Goal: Information Seeking & Learning: Learn about a topic

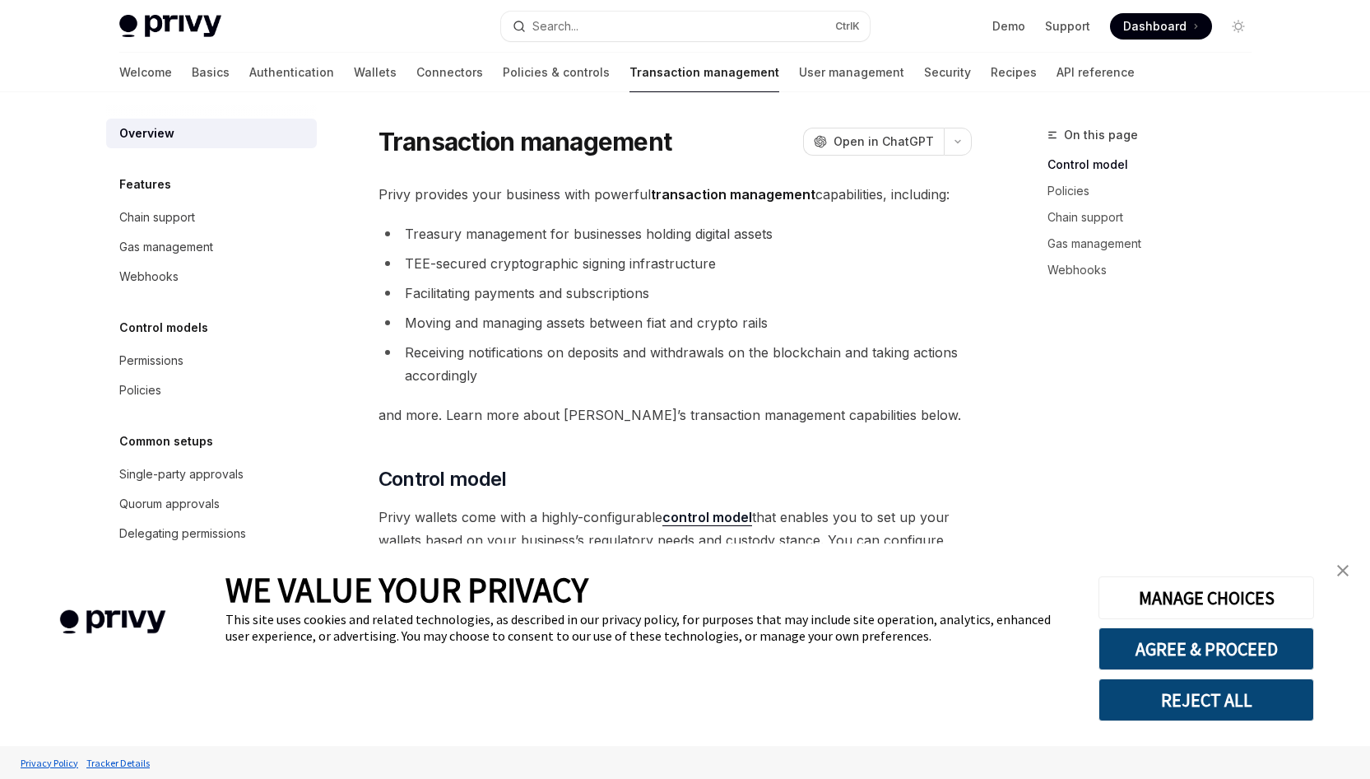
type textarea "*"
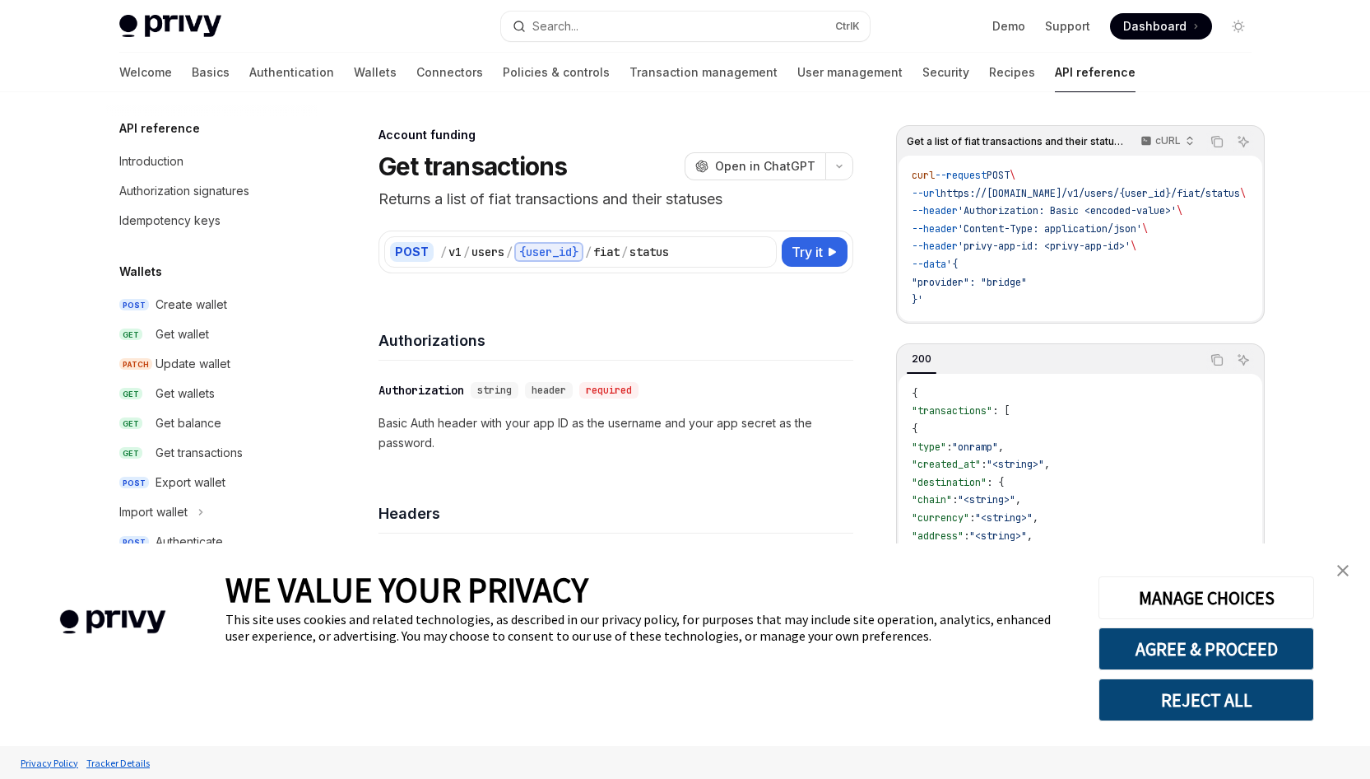
scroll to position [526, 0]
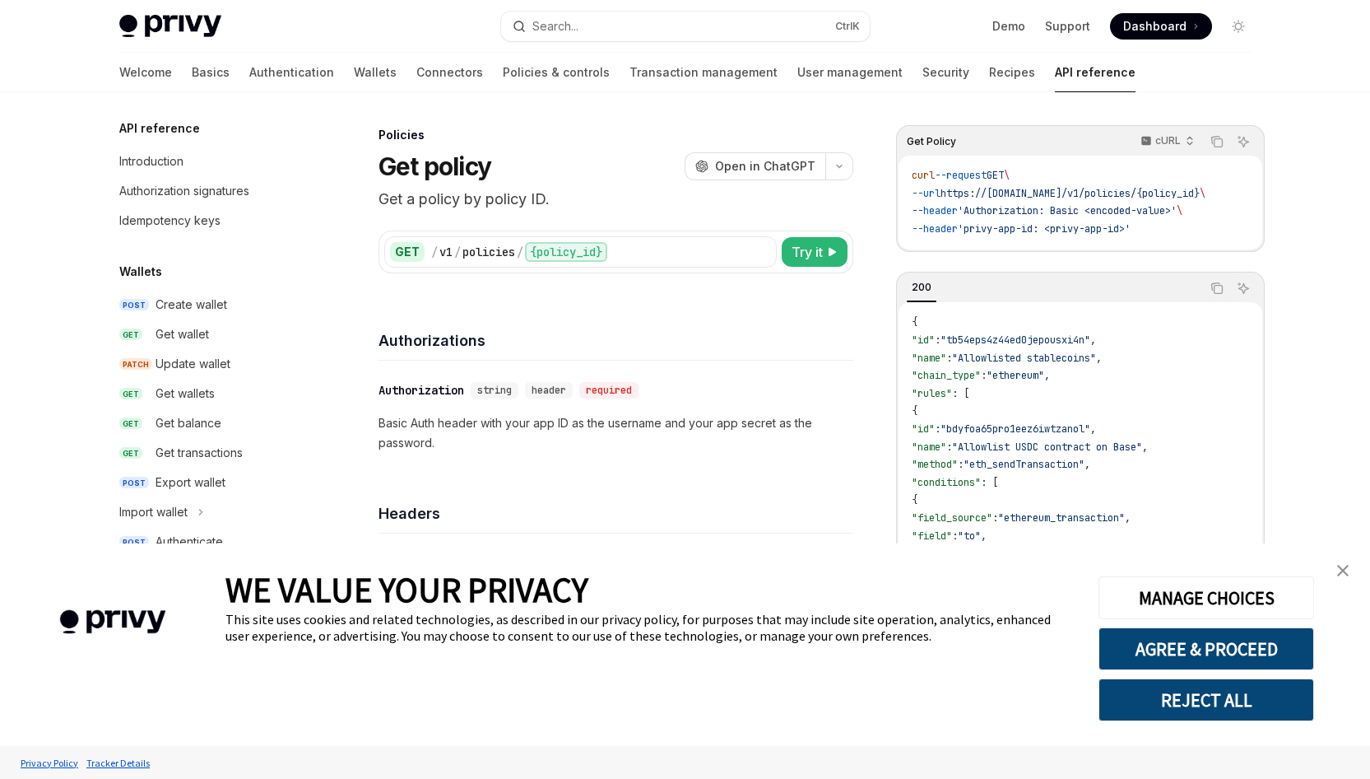
scroll to position [640, 0]
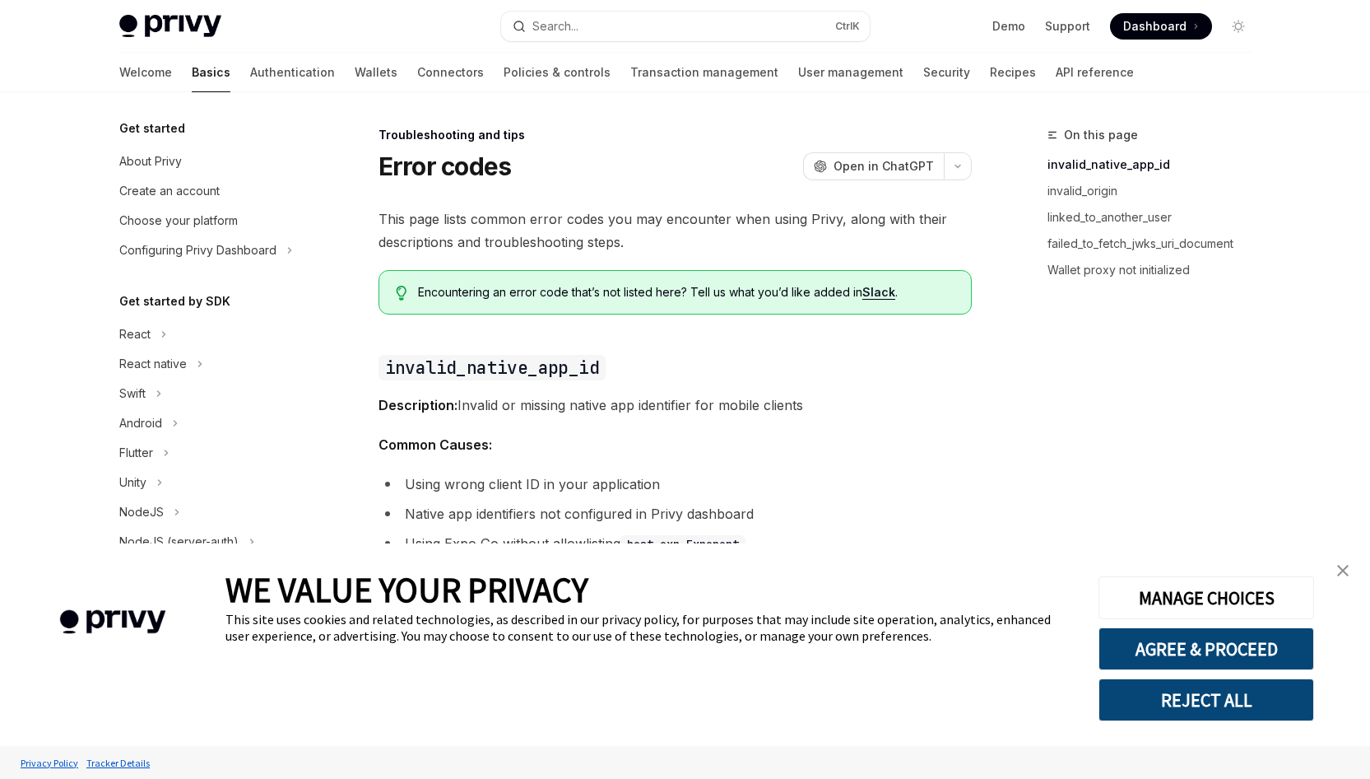
scroll to position [156, 0]
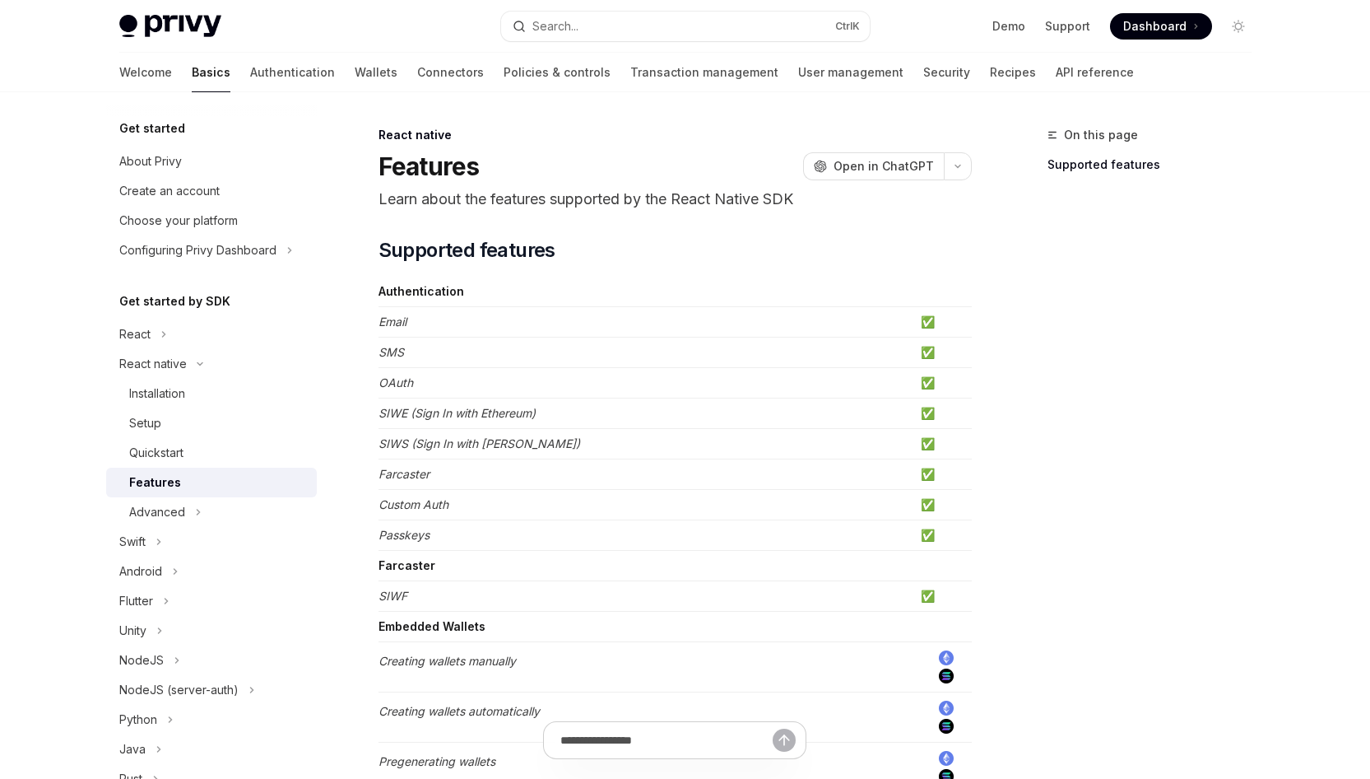
type textarea "*"
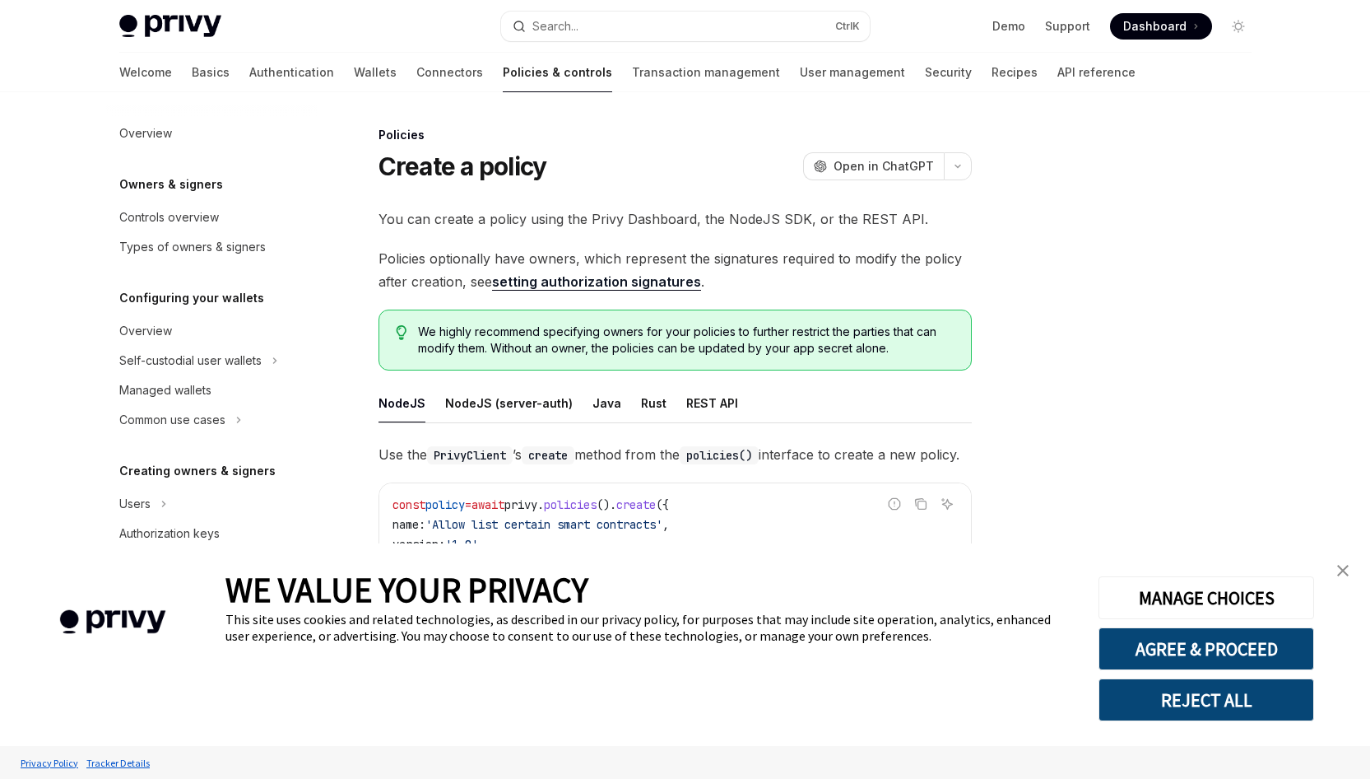
scroll to position [380, 0]
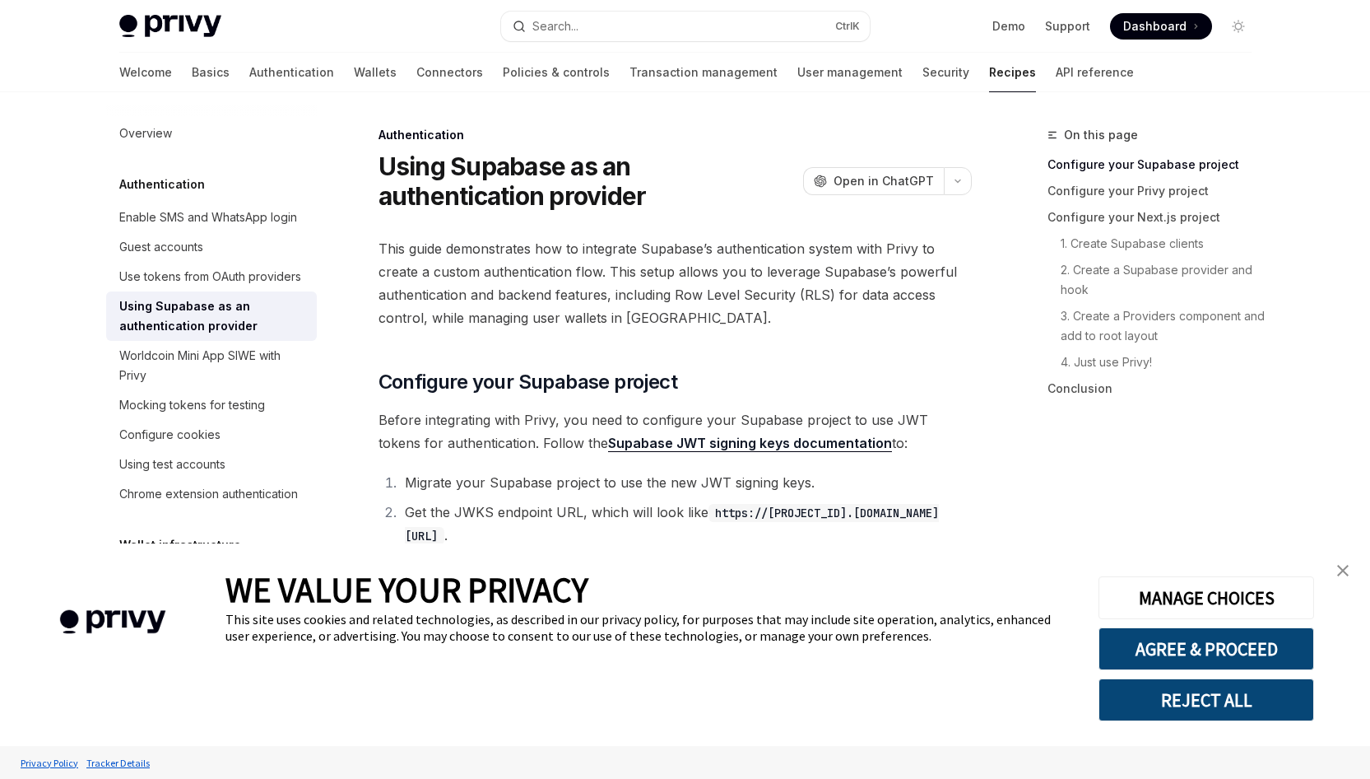
type textarea "*"
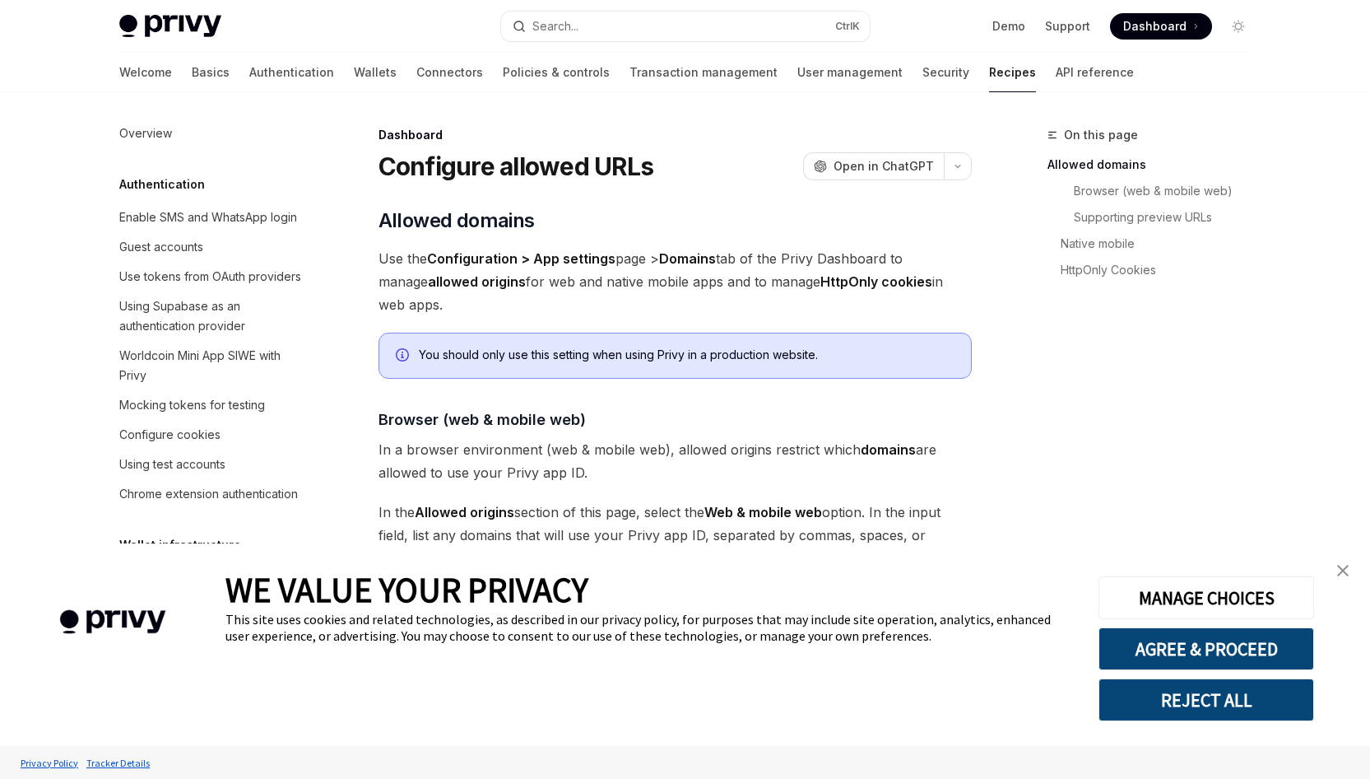
scroll to position [893, 0]
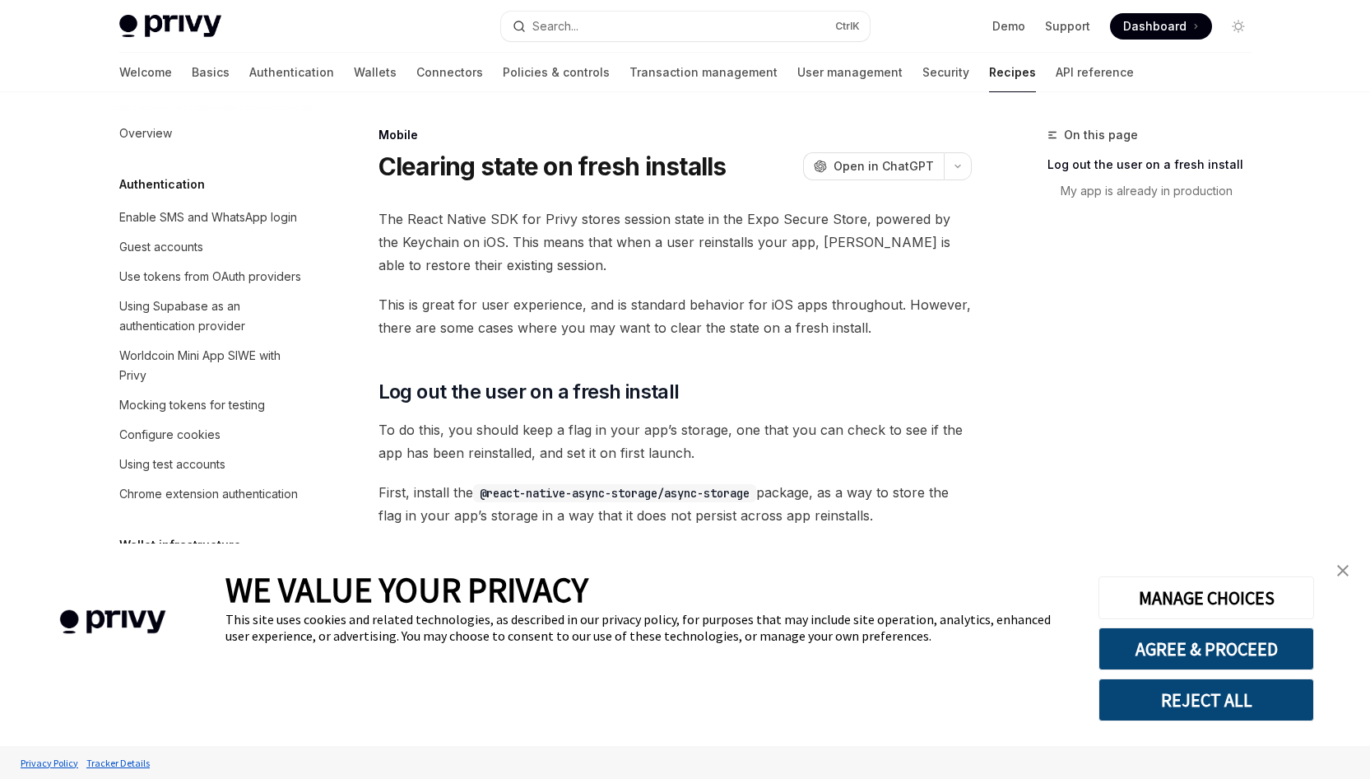
scroll to position [1881, 0]
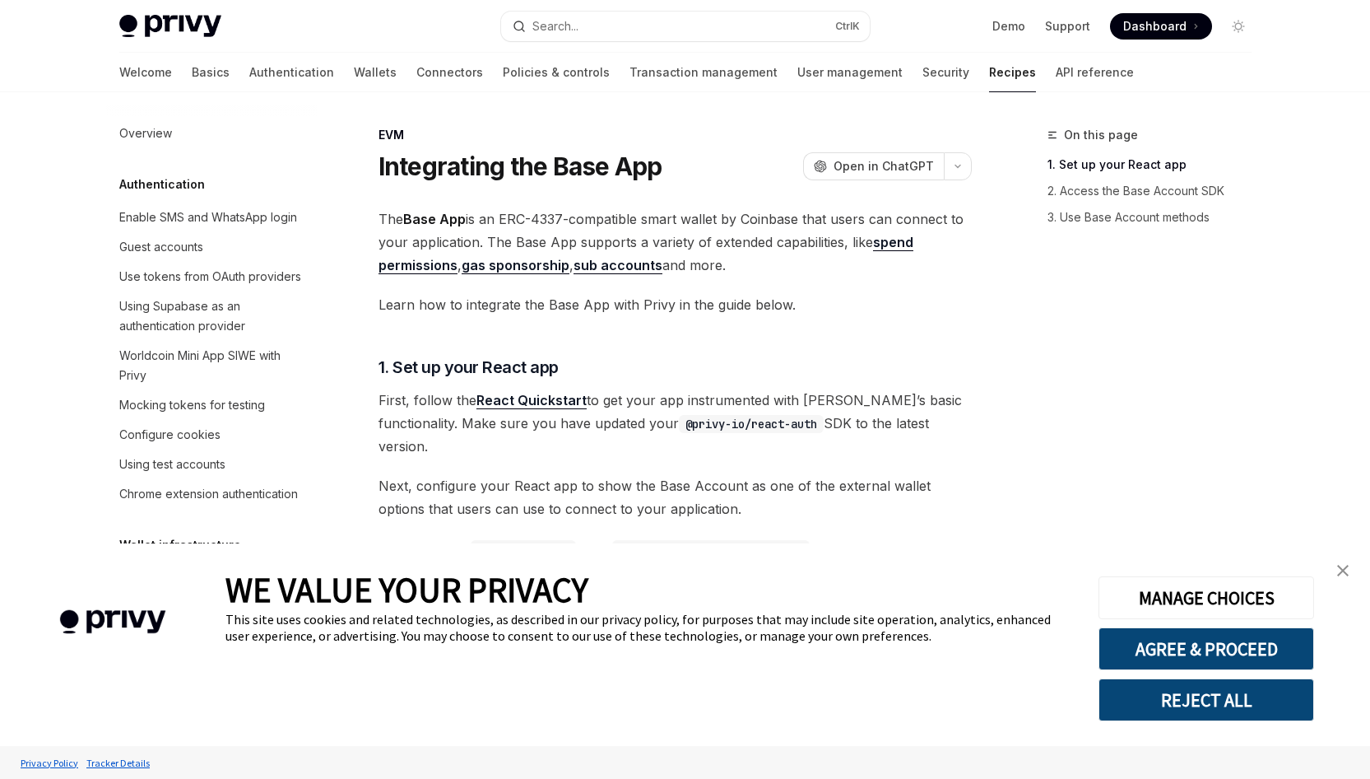
scroll to position [2236, 0]
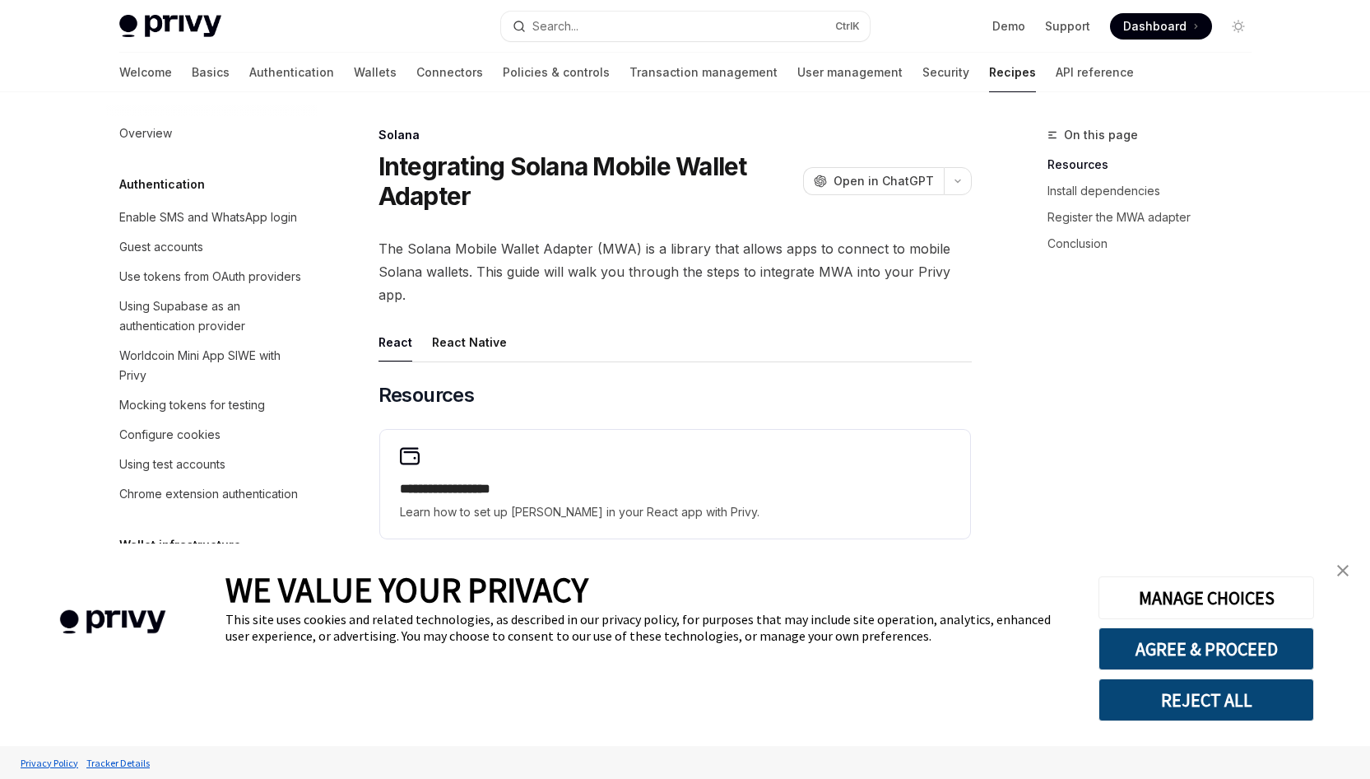
scroll to position [2588, 0]
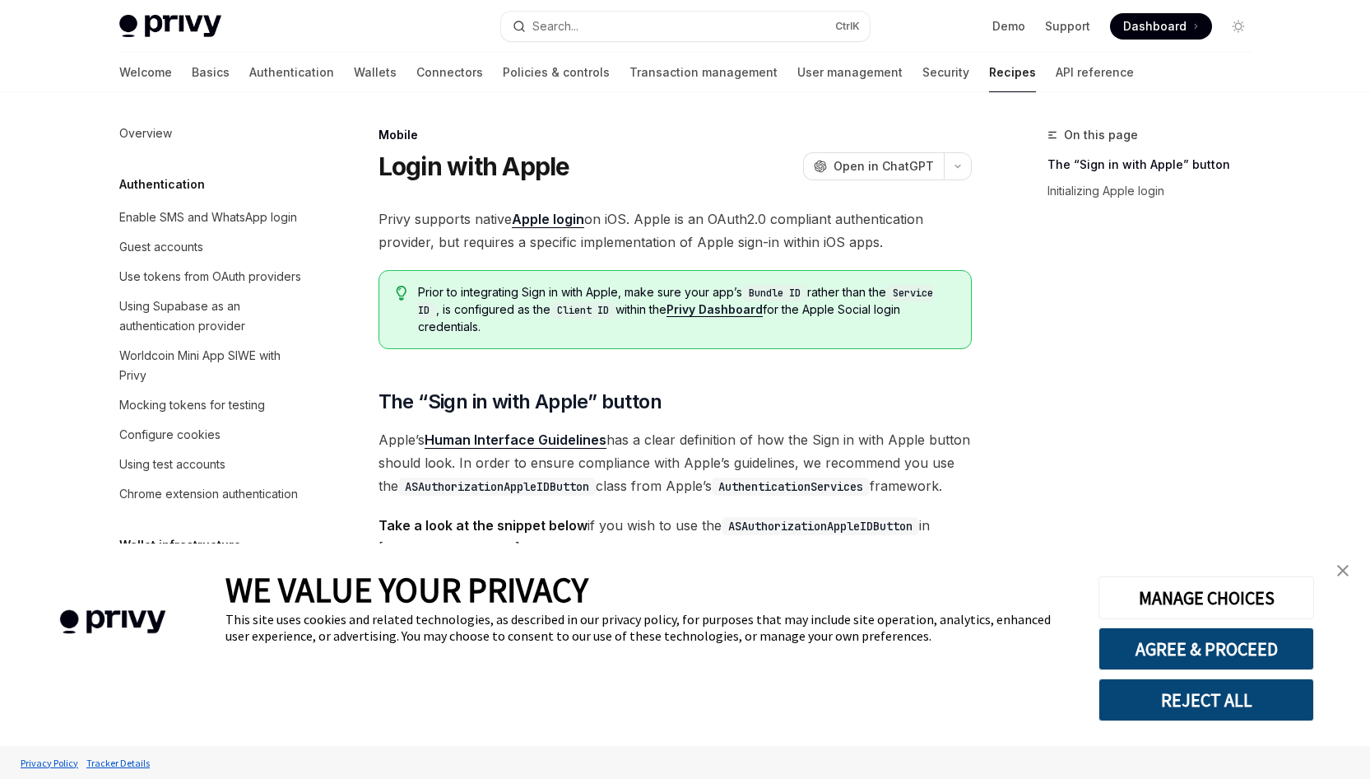
scroll to position [1802, 0]
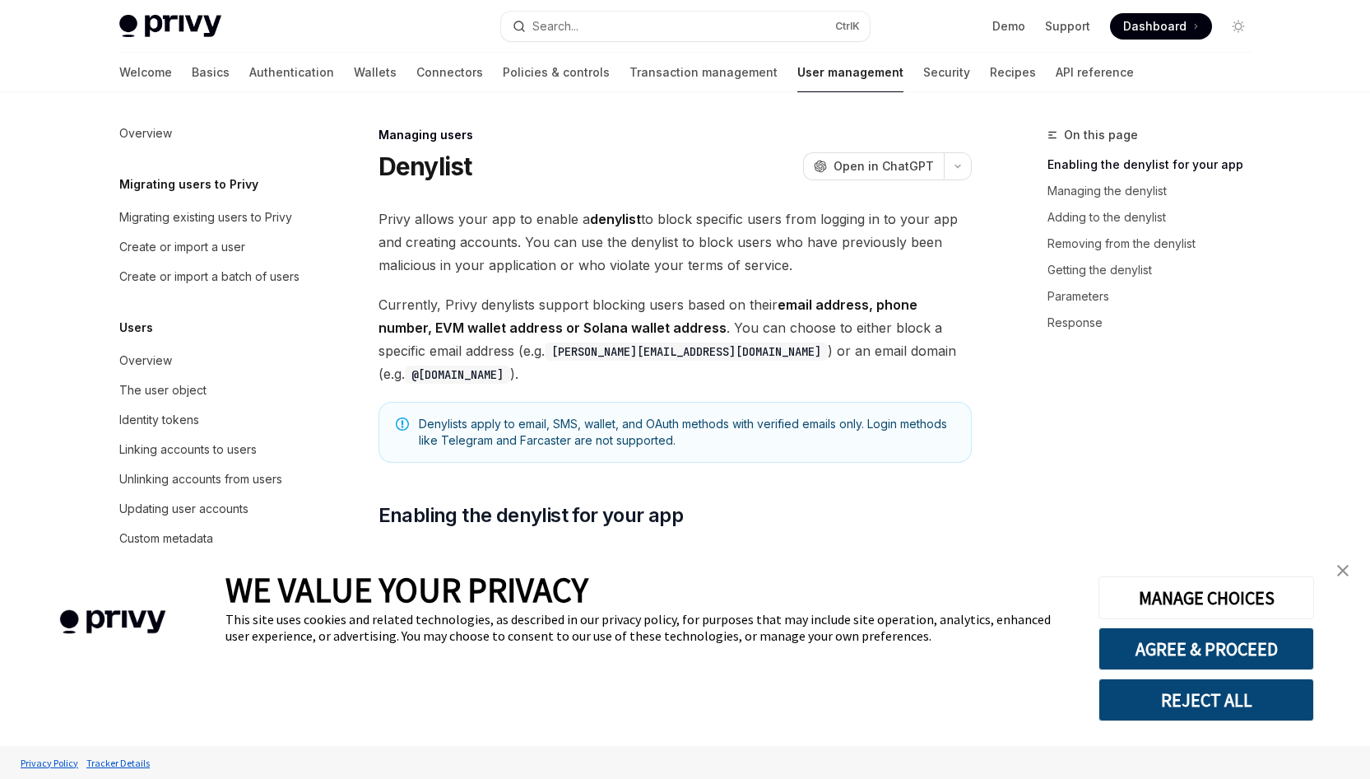
scroll to position [173, 0]
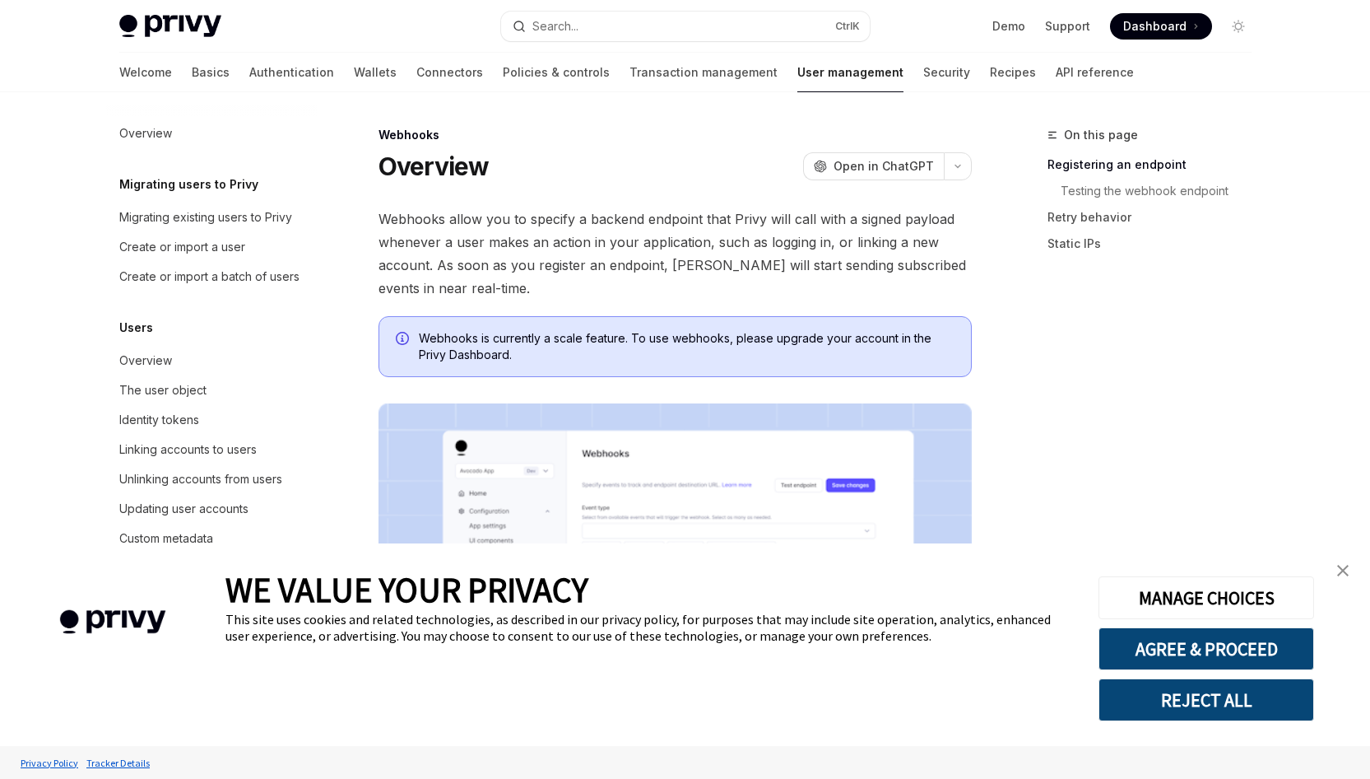
scroll to position [173, 0]
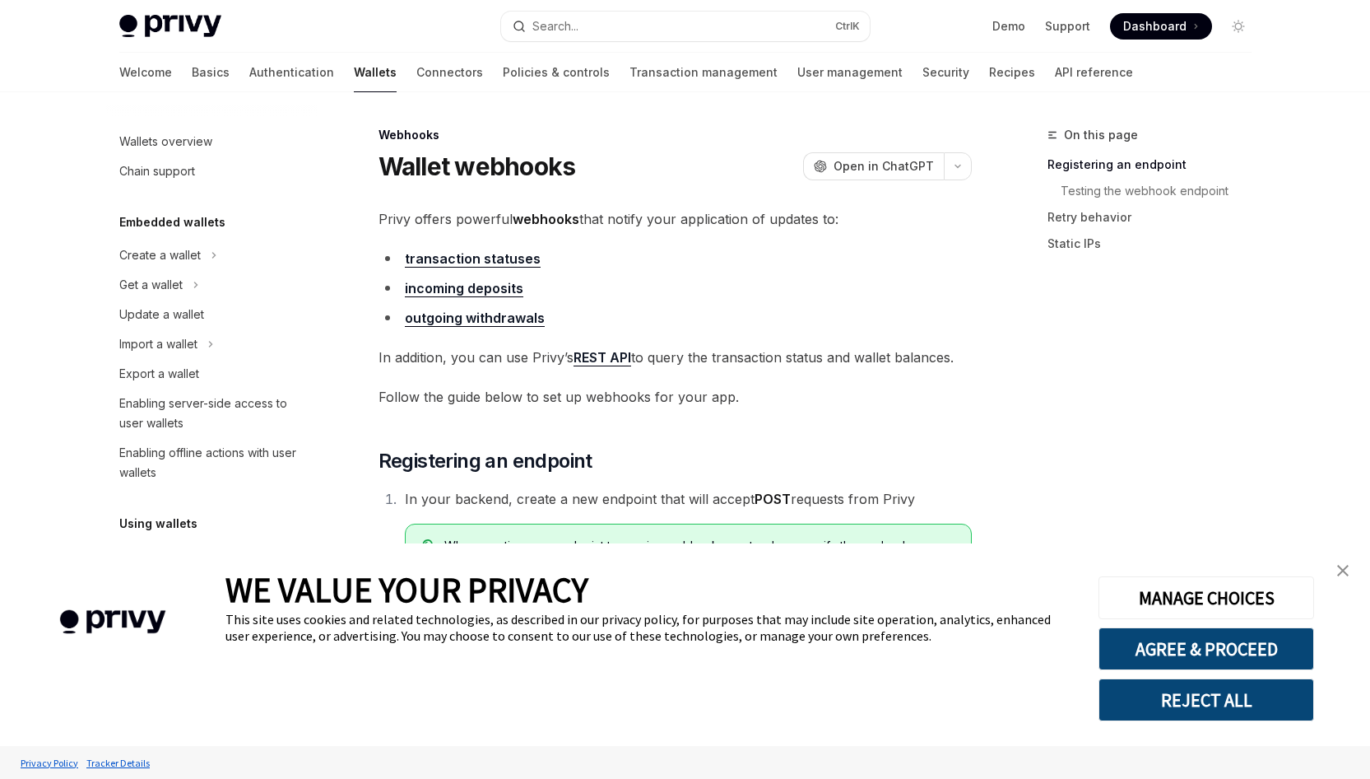
scroll to position [556, 0]
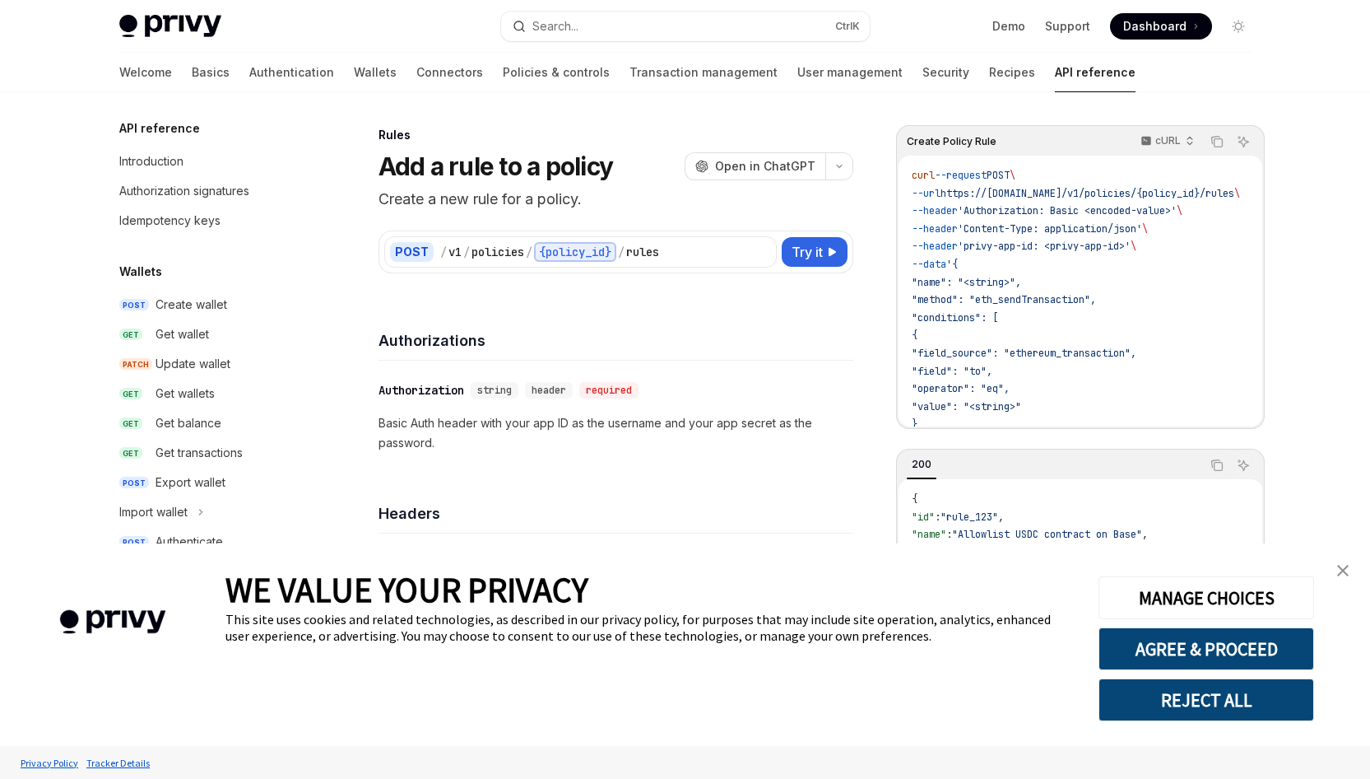
scroll to position [758, 0]
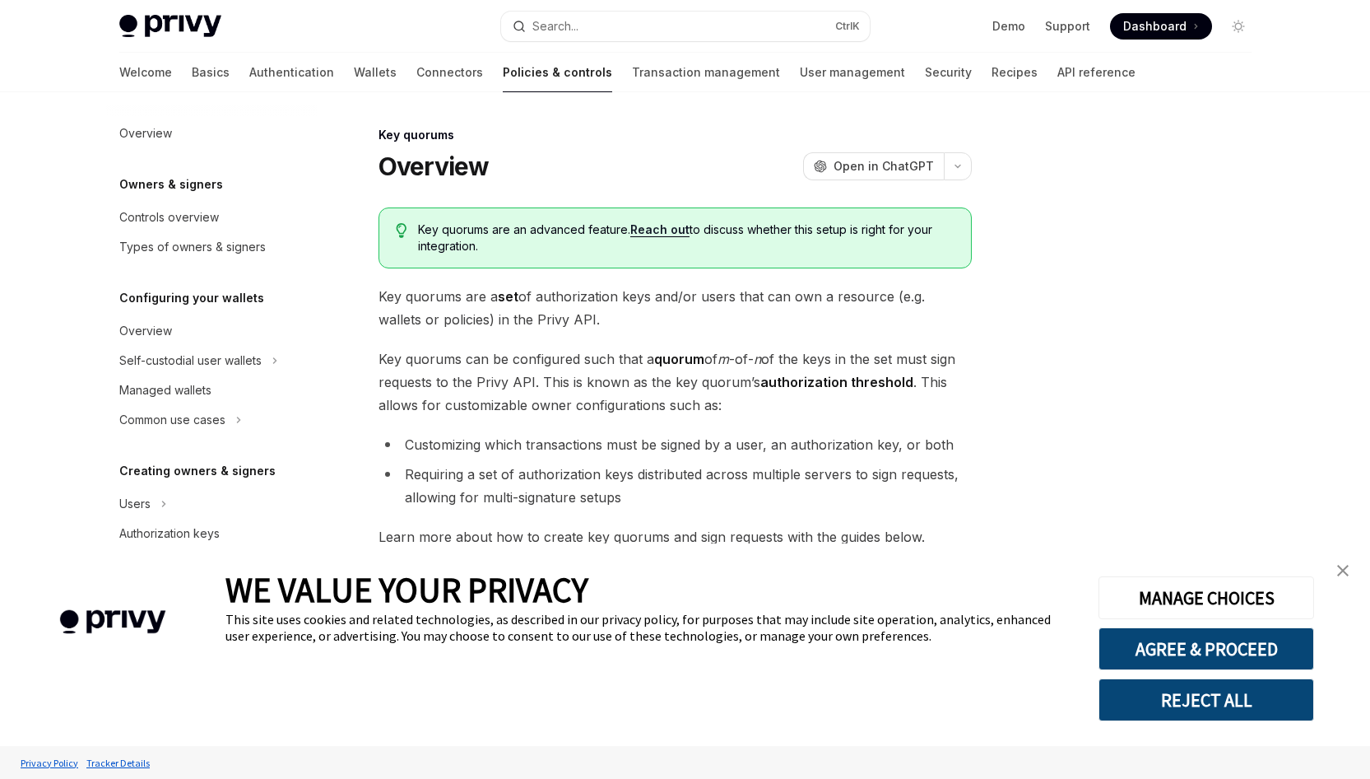
scroll to position [380, 0]
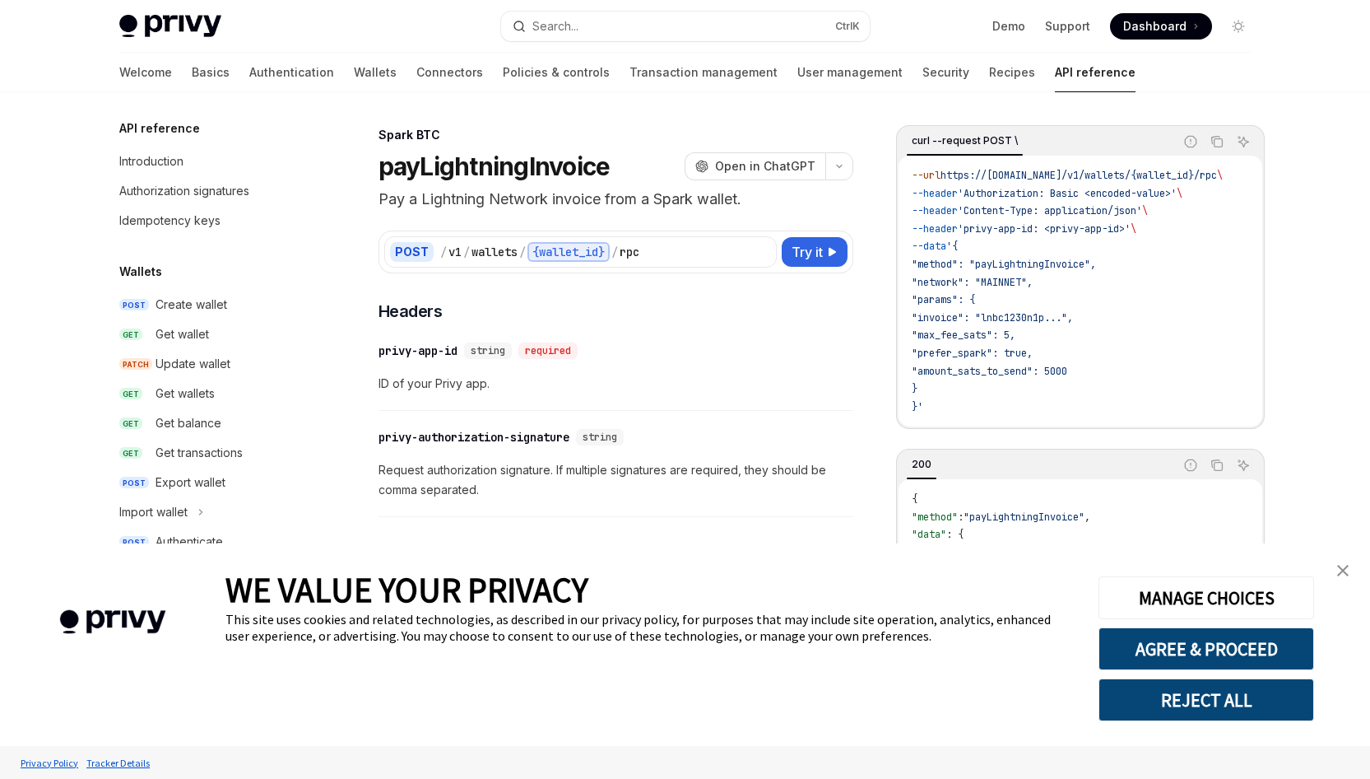
scroll to position [432, 0]
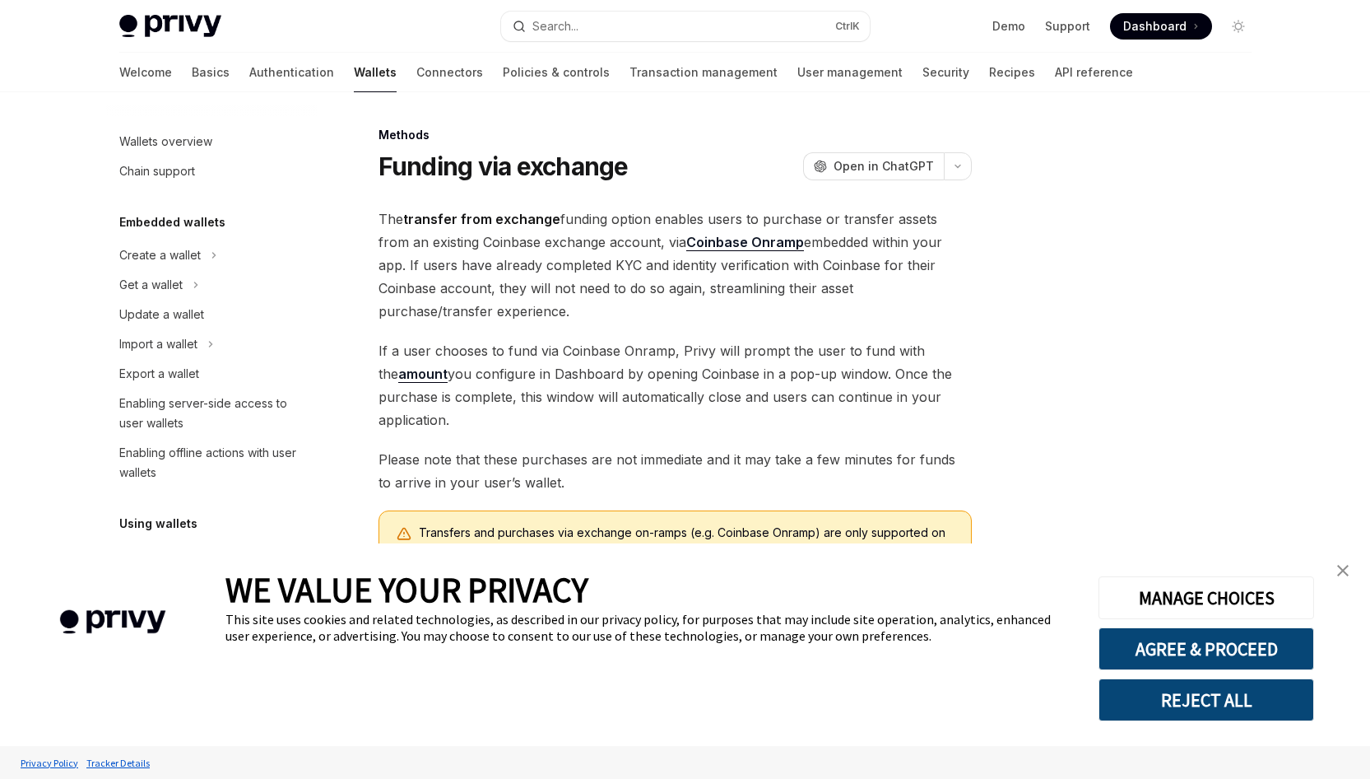
scroll to position [521, 0]
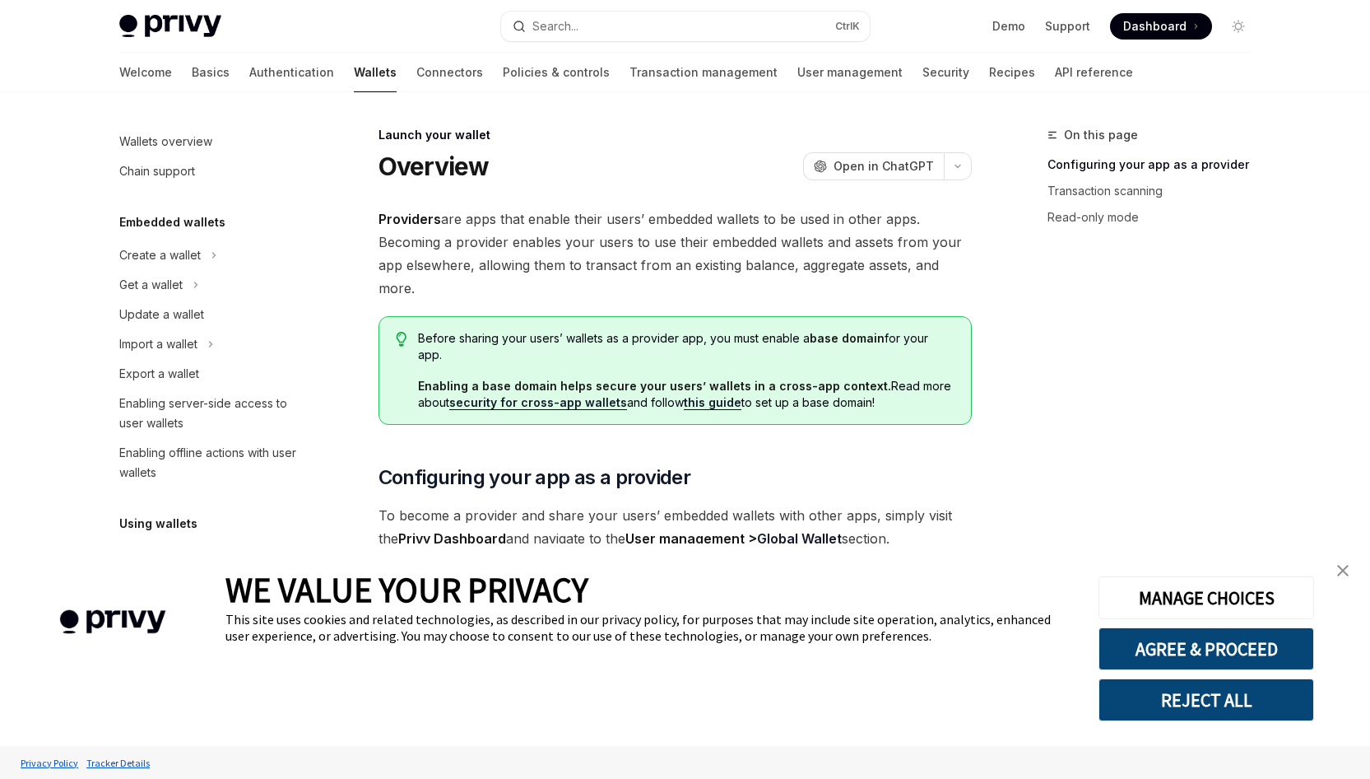
scroll to position [695, 0]
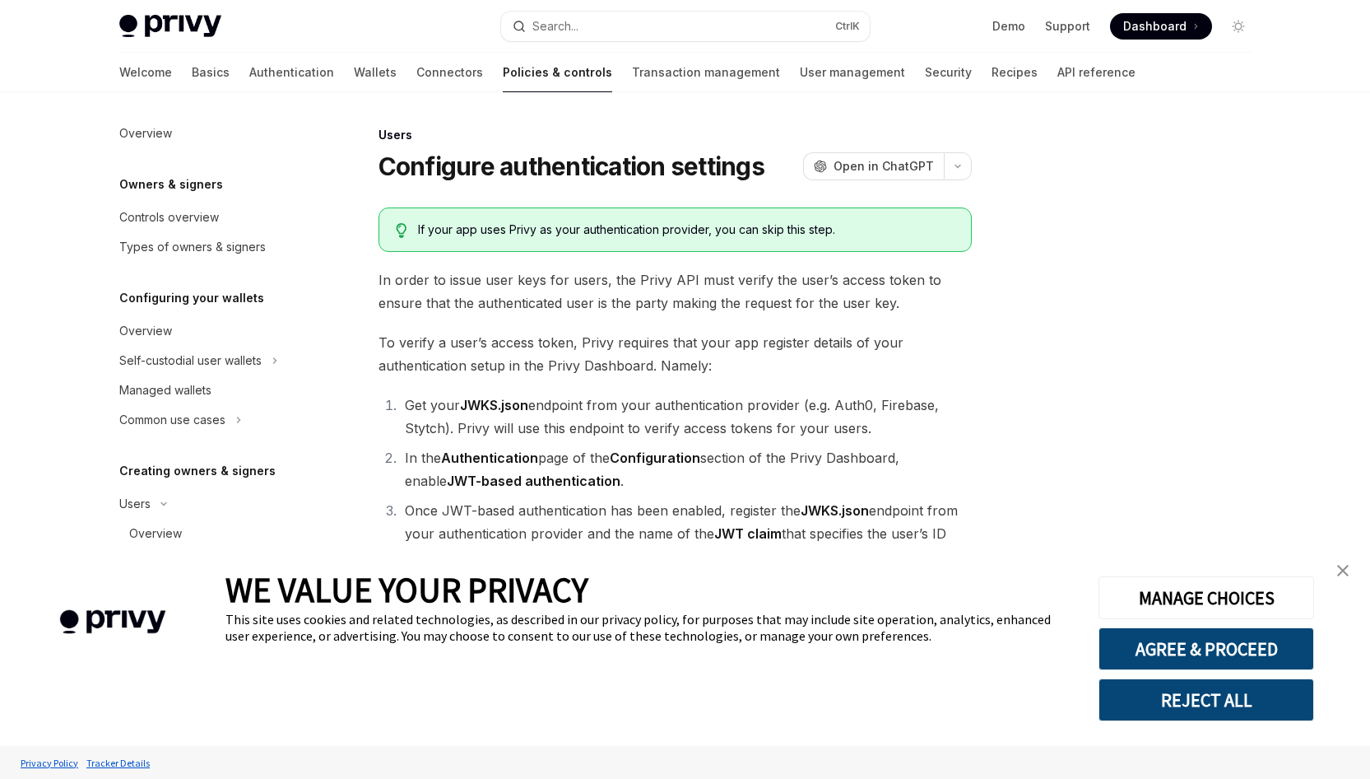
type textarea "*"
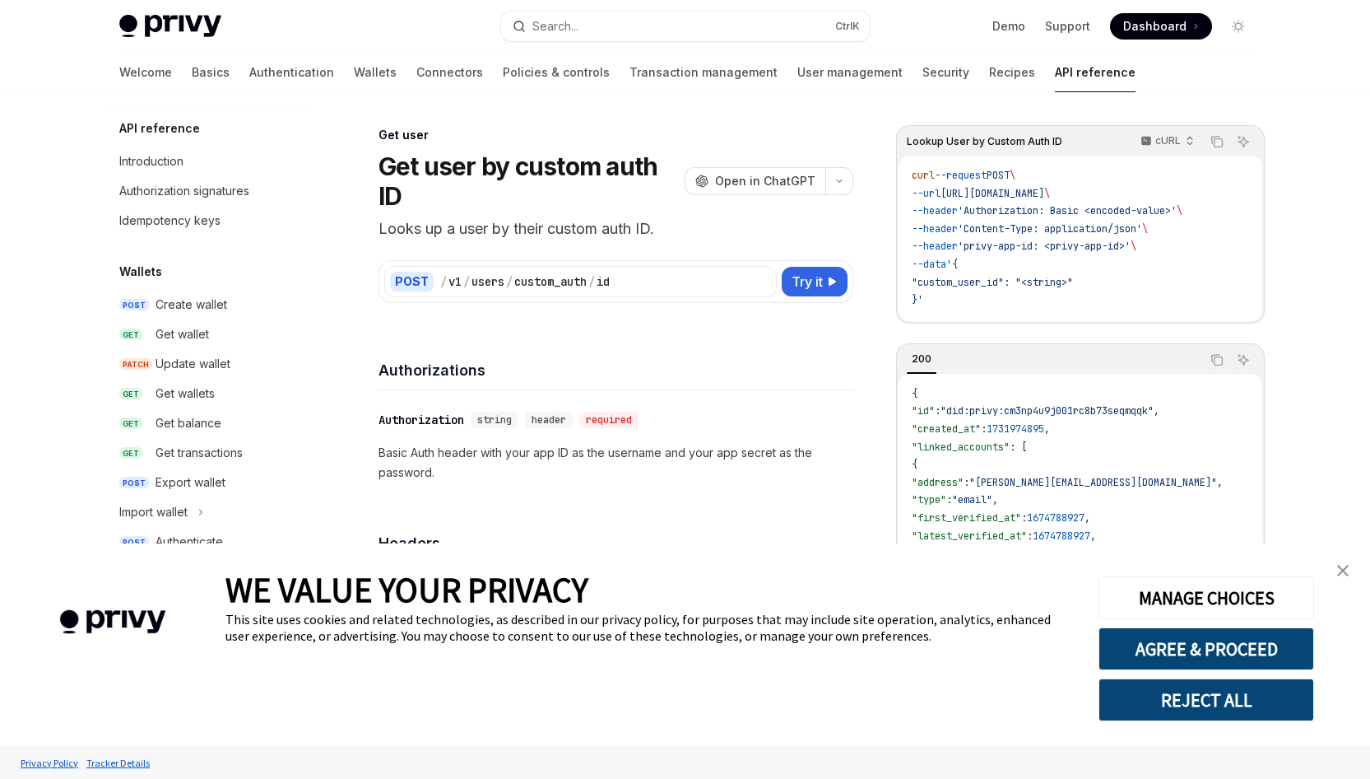
scroll to position [1267, 0]
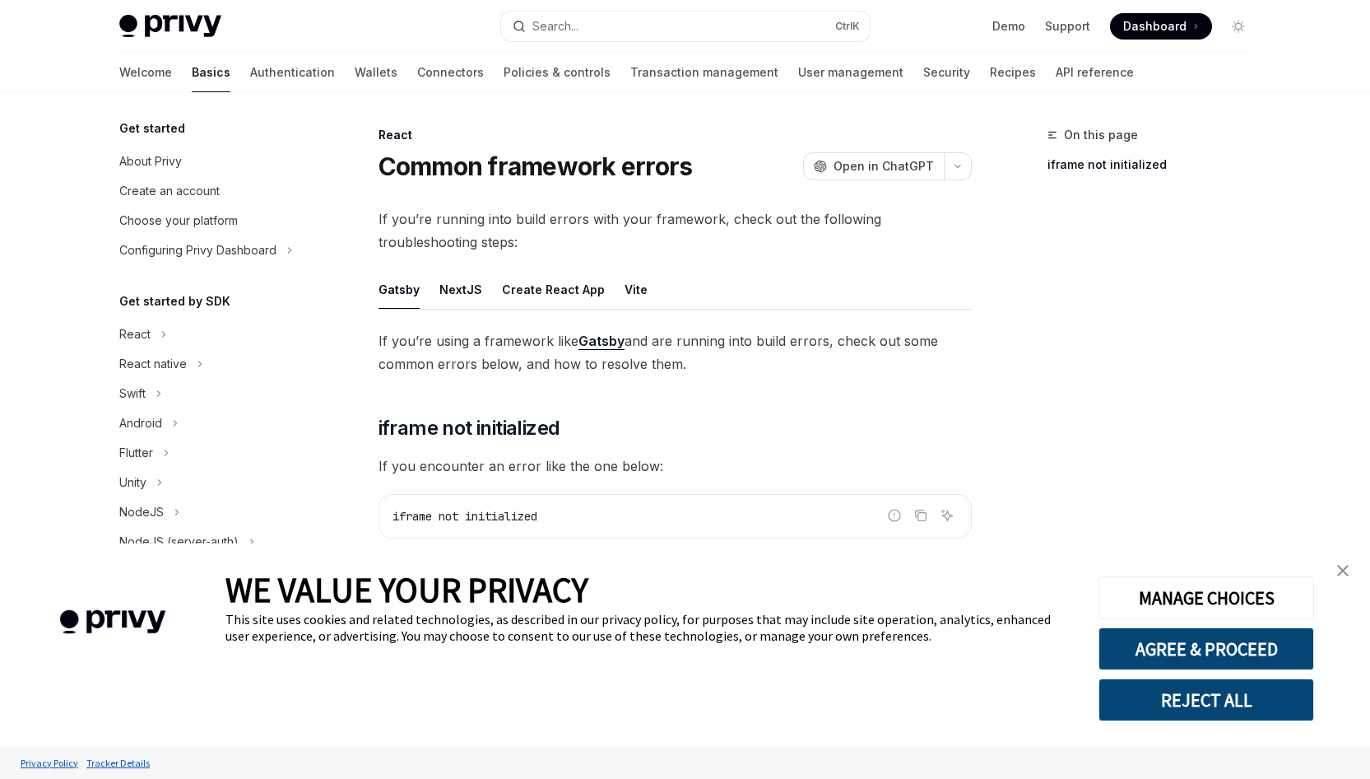
scroll to position [305, 0]
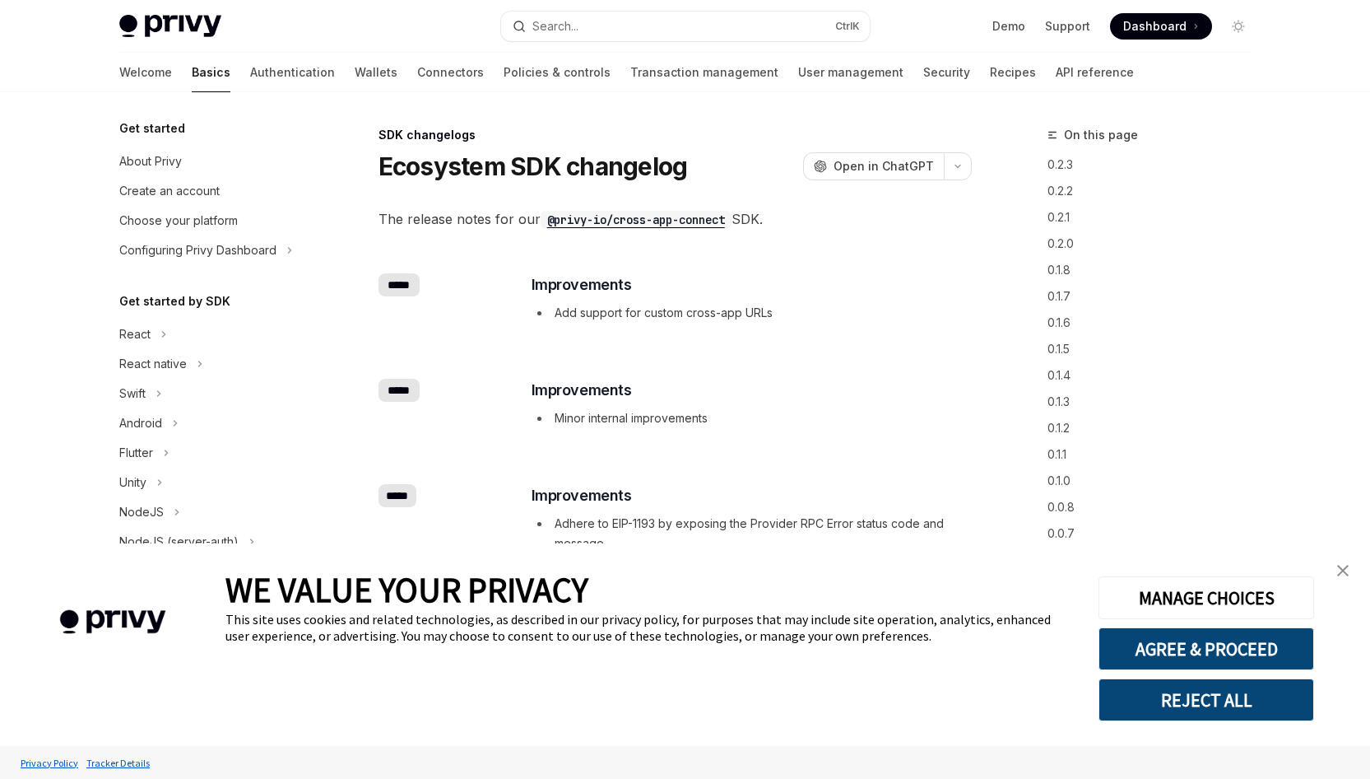
scroll to position [571, 0]
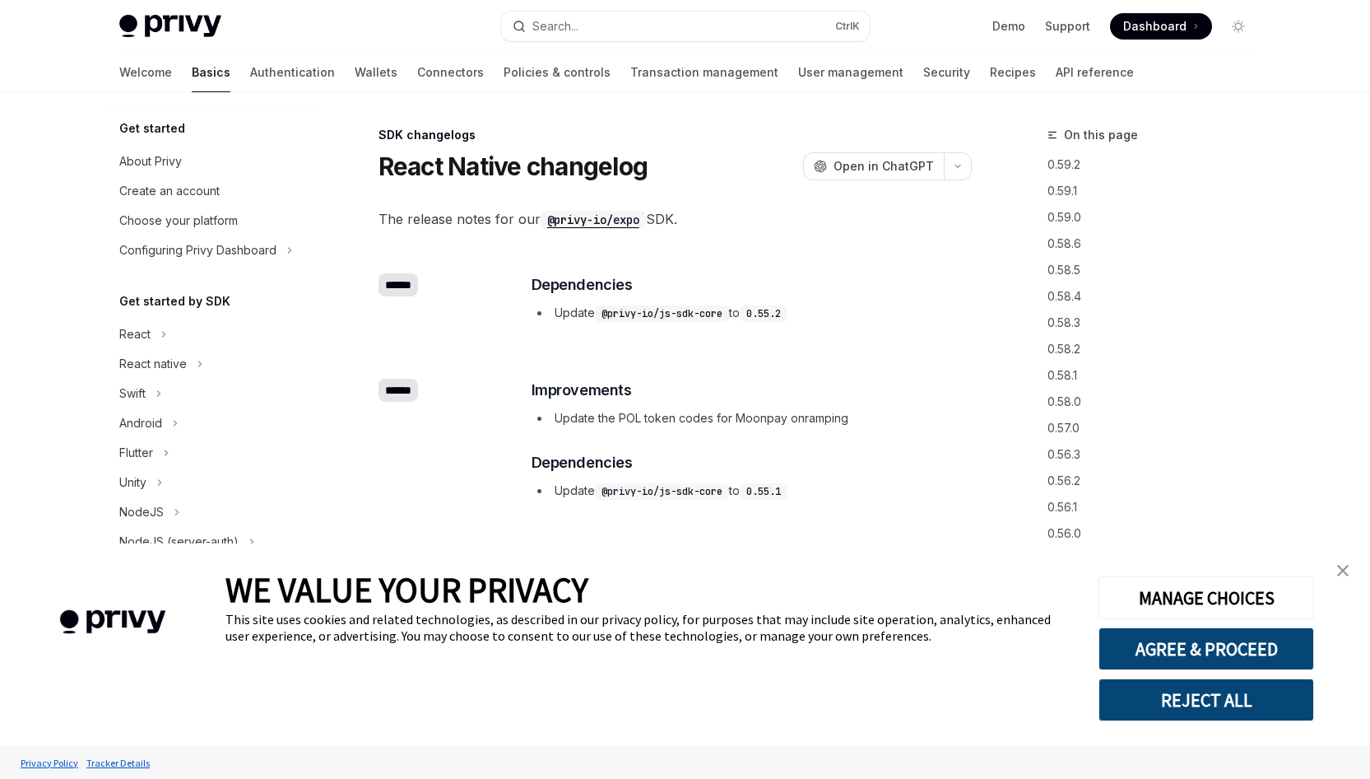
type textarea "*"
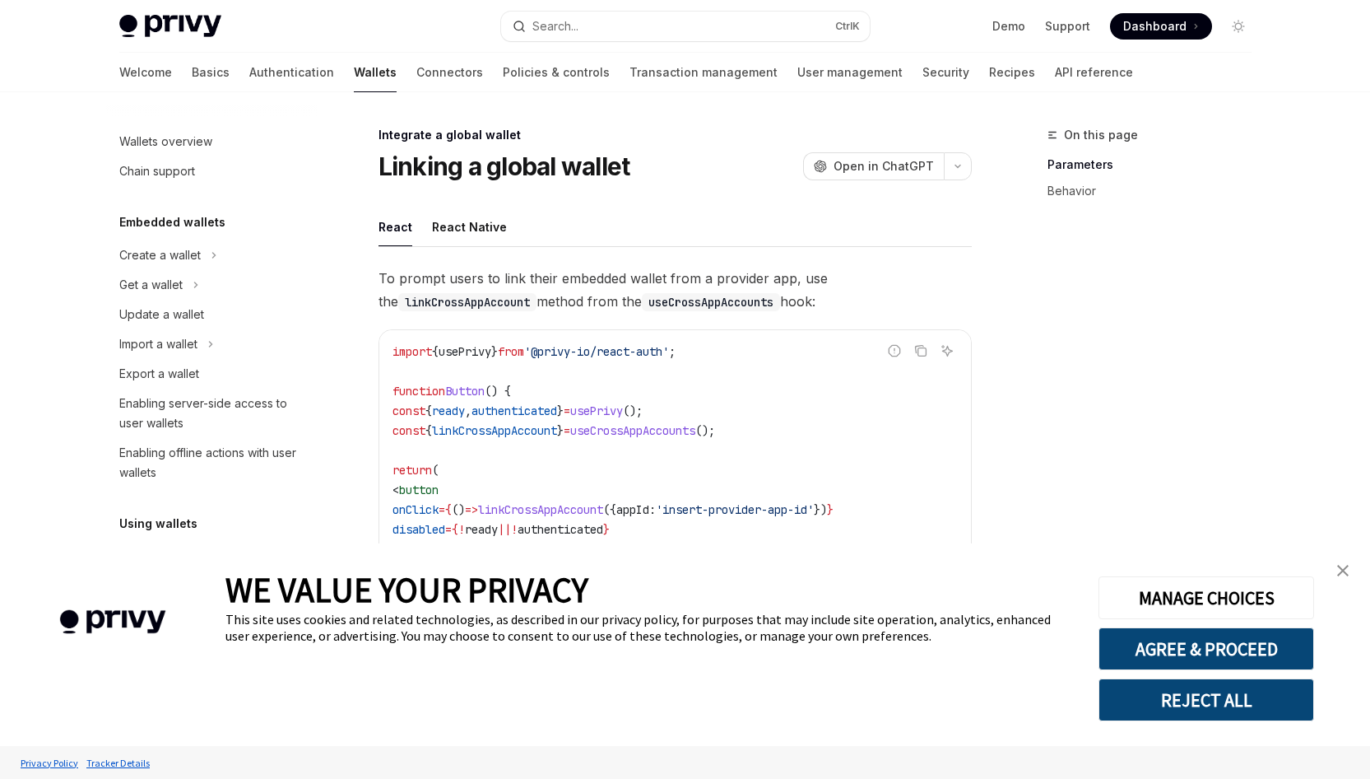
type textarea "*"
